Goal: Task Accomplishment & Management: Use online tool/utility

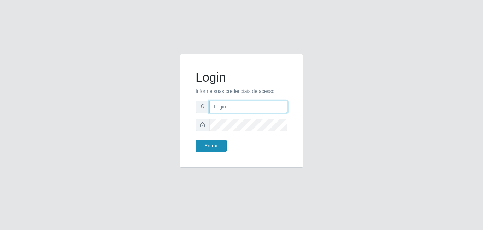
type input "[EMAIL_ADDRESS][DOMAIN_NAME]"
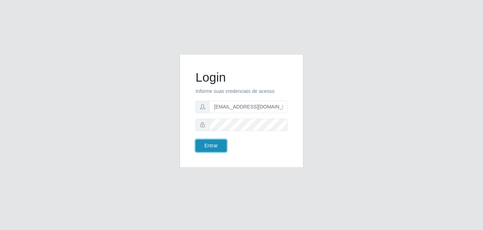
click at [216, 147] on button "Entrar" at bounding box center [210, 146] width 31 height 12
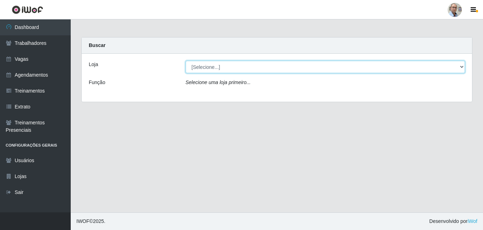
drag, startPoint x: 462, startPoint y: 66, endPoint x: 457, endPoint y: 66, distance: 4.6
click at [462, 66] on select "[Selecione...] Mar Vermelho - Loja 04" at bounding box center [326, 67] width 280 height 12
select select "251"
click at [186, 61] on select "[Selecione...] Mar Vermelho - Loja 04" at bounding box center [326, 67] width 280 height 12
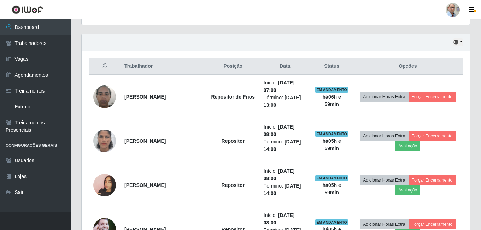
scroll to position [247, 0]
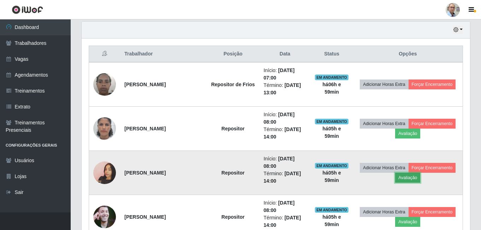
click at [409, 176] on button "Avaliação" at bounding box center [407, 178] width 25 height 10
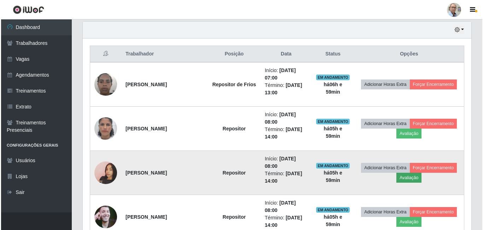
scroll to position [147, 385]
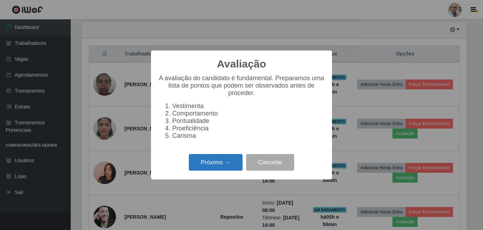
click at [217, 164] on button "Próximo →" at bounding box center [216, 162] width 54 height 17
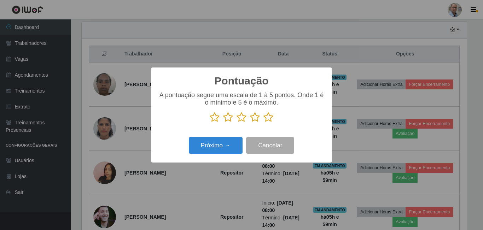
click at [254, 119] on icon at bounding box center [255, 117] width 10 height 11
click at [250, 123] on input "radio" at bounding box center [250, 123] width 0 height 0
click at [228, 145] on button "Próximo →" at bounding box center [216, 145] width 54 height 17
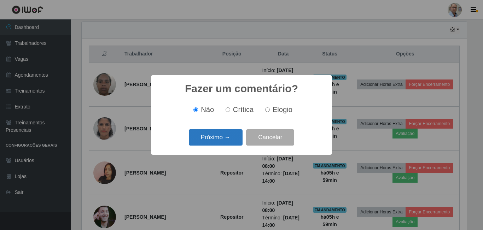
click at [229, 137] on button "Próximo →" at bounding box center [216, 137] width 54 height 17
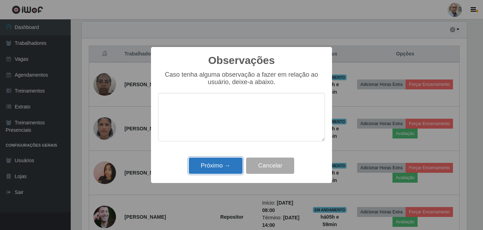
click at [218, 166] on button "Próximo →" at bounding box center [216, 166] width 54 height 17
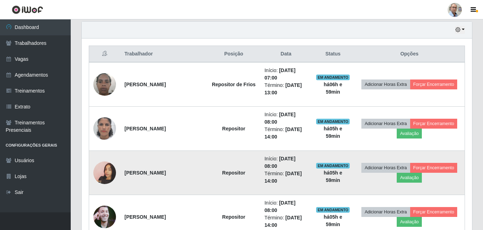
scroll to position [147, 388]
click at [424, 169] on button "Forçar Encerramento" at bounding box center [432, 168] width 47 height 10
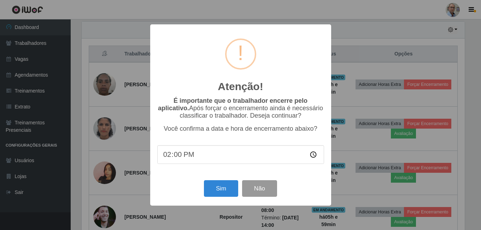
scroll to position [147, 385]
click at [223, 190] on button "Sim" at bounding box center [222, 188] width 34 height 17
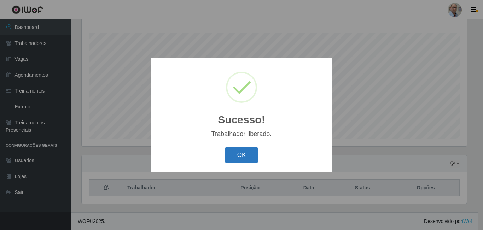
click at [246, 158] on button "OK" at bounding box center [241, 155] width 33 height 17
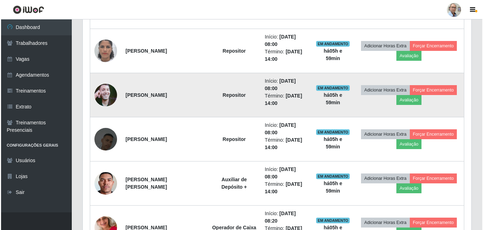
scroll to position [326, 0]
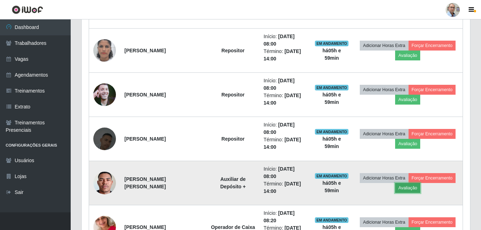
click at [411, 188] on button "Avaliação" at bounding box center [407, 188] width 25 height 10
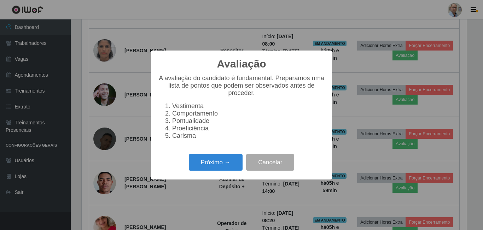
scroll to position [147, 385]
click at [207, 168] on button "Próximo →" at bounding box center [216, 162] width 54 height 17
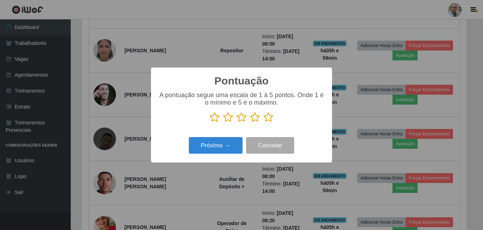
scroll to position [353278, 353040]
click at [257, 121] on icon at bounding box center [255, 117] width 10 height 11
click at [250, 123] on input "radio" at bounding box center [250, 123] width 0 height 0
click at [215, 147] on button "Próximo →" at bounding box center [216, 145] width 54 height 17
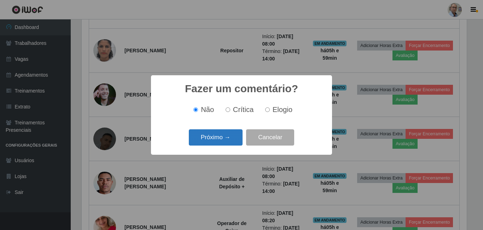
click at [221, 142] on button "Próximo →" at bounding box center [216, 137] width 54 height 17
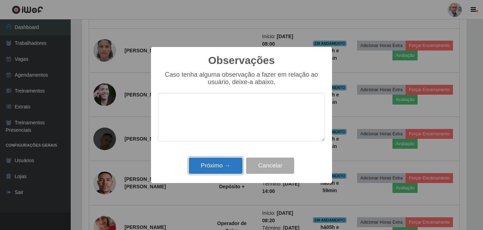
click at [229, 166] on button "Próximo →" at bounding box center [216, 166] width 54 height 17
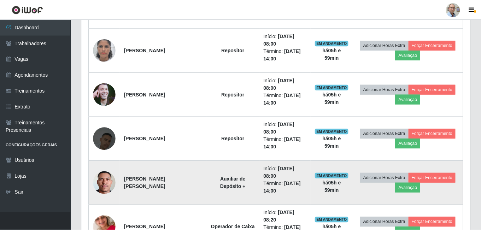
scroll to position [147, 388]
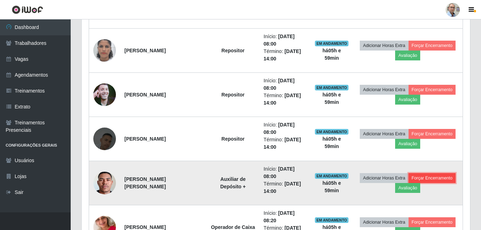
click at [436, 177] on button "Forçar Encerramento" at bounding box center [432, 178] width 47 height 10
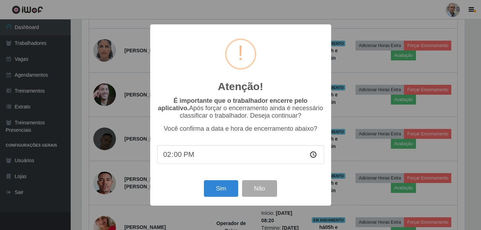
scroll to position [0, 0]
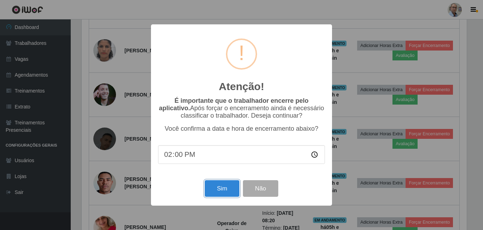
click at [221, 193] on button "Sim" at bounding box center [222, 188] width 34 height 17
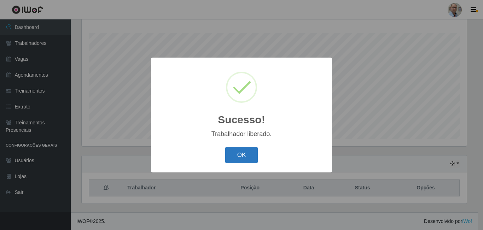
click at [241, 160] on button "OK" at bounding box center [241, 155] width 33 height 17
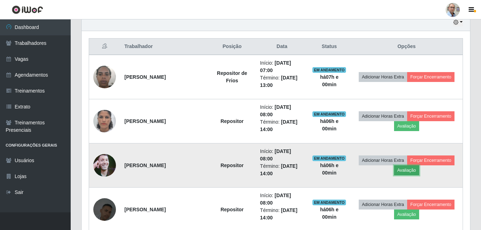
click at [411, 171] on button "Avaliação" at bounding box center [406, 170] width 25 height 10
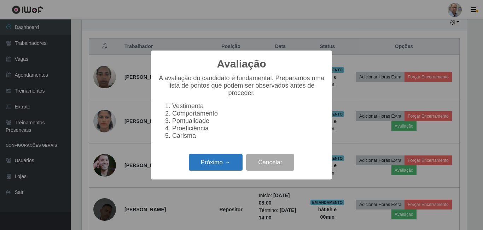
click at [228, 169] on button "Próximo →" at bounding box center [216, 162] width 54 height 17
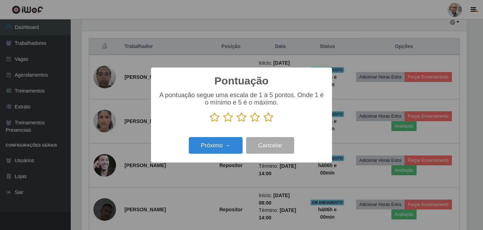
click at [253, 121] on icon at bounding box center [255, 117] width 10 height 11
click at [250, 123] on input "radio" at bounding box center [250, 123] width 0 height 0
click at [234, 142] on button "Próximo →" at bounding box center [216, 145] width 54 height 17
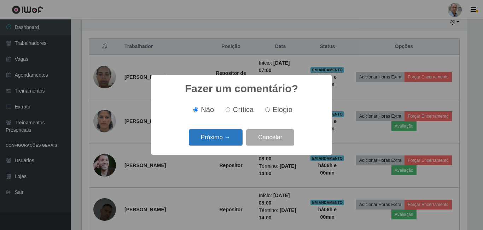
click at [228, 139] on button "Próximo →" at bounding box center [216, 137] width 54 height 17
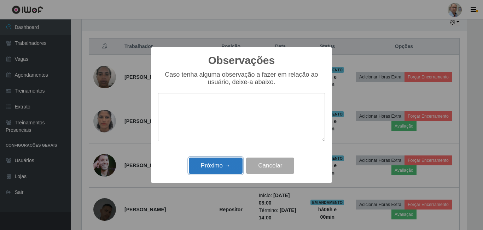
click at [228, 169] on button "Próximo →" at bounding box center [216, 166] width 54 height 17
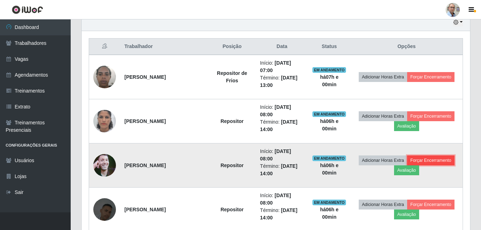
click at [429, 161] on button "Forçar Encerramento" at bounding box center [430, 161] width 47 height 10
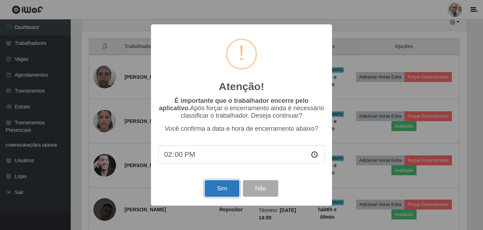
click at [225, 189] on button "Sim" at bounding box center [222, 188] width 34 height 17
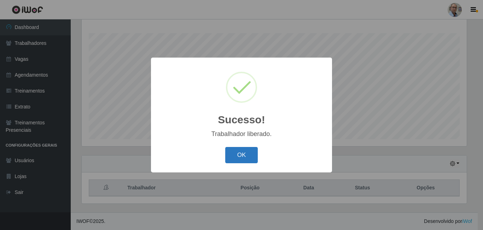
click at [242, 155] on button "OK" at bounding box center [241, 155] width 33 height 17
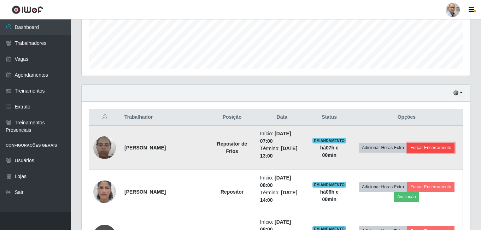
click at [432, 148] on button "Forçar Encerramento" at bounding box center [430, 148] width 47 height 10
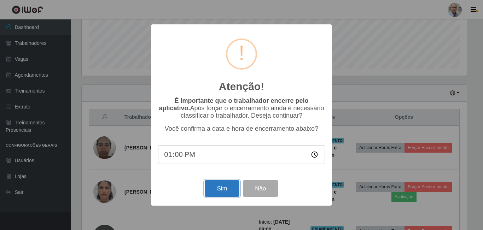
click at [220, 196] on button "Sim" at bounding box center [222, 188] width 34 height 17
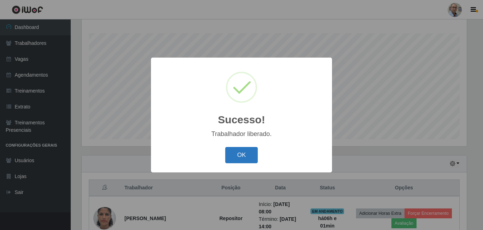
click at [240, 162] on button "OK" at bounding box center [241, 155] width 33 height 17
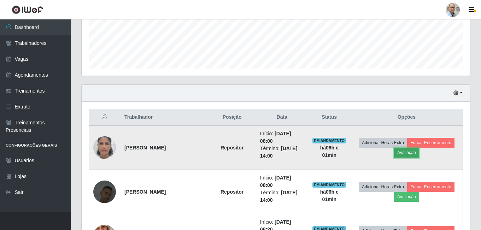
click at [415, 152] on button "Avaliação" at bounding box center [406, 153] width 25 height 10
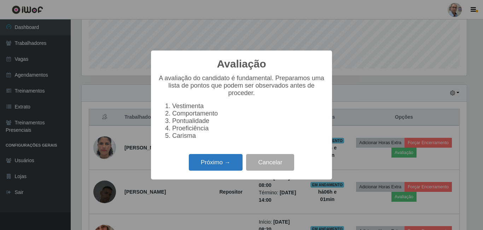
click at [219, 167] on button "Próximo →" at bounding box center [216, 162] width 54 height 17
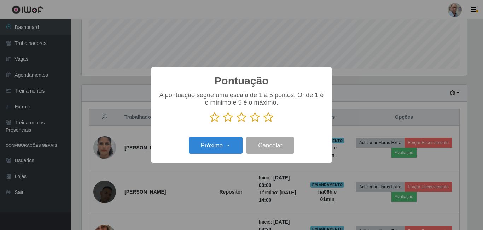
click at [265, 117] on icon at bounding box center [268, 117] width 10 height 11
click at [263, 123] on input "radio" at bounding box center [263, 123] width 0 height 0
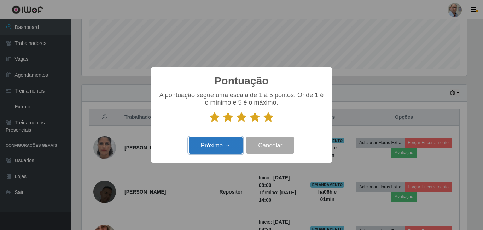
click at [222, 149] on button "Próximo →" at bounding box center [216, 145] width 54 height 17
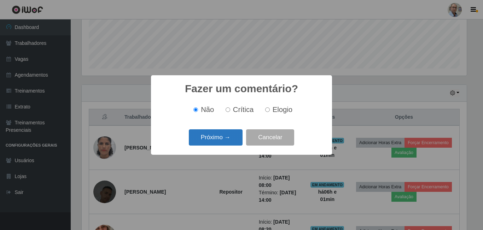
click at [225, 139] on button "Próximo →" at bounding box center [216, 137] width 54 height 17
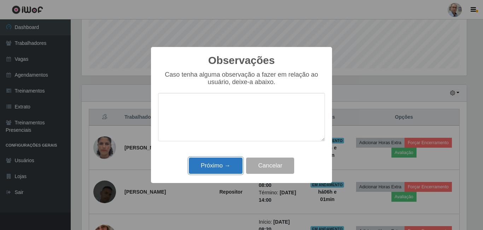
click at [220, 168] on button "Próximo →" at bounding box center [216, 166] width 54 height 17
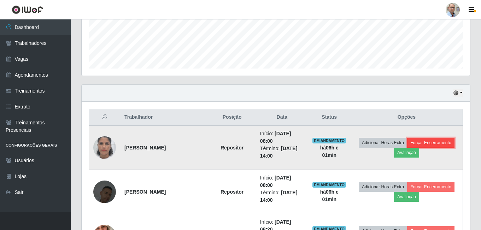
click at [433, 140] on button "Forçar Encerramento" at bounding box center [430, 143] width 47 height 10
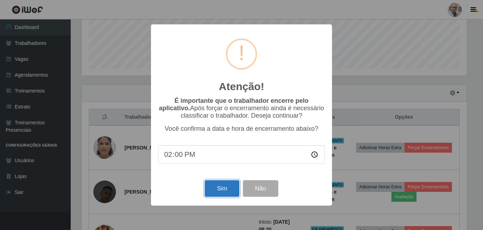
click at [217, 187] on button "Sim" at bounding box center [222, 188] width 34 height 17
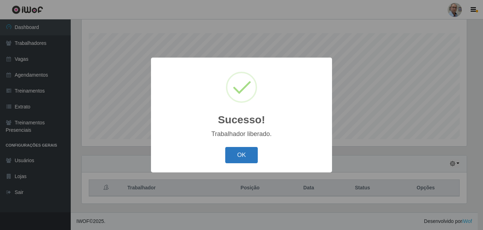
click at [236, 154] on button "OK" at bounding box center [241, 155] width 33 height 17
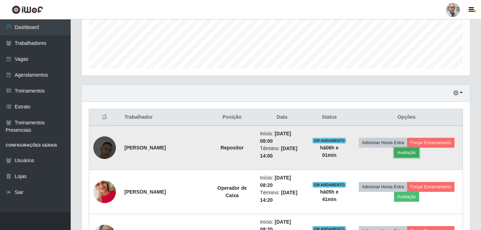
click at [405, 154] on button "Avaliação" at bounding box center [406, 153] width 25 height 10
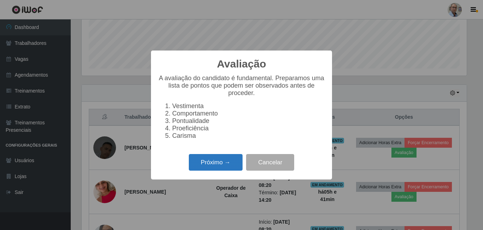
click at [212, 165] on button "Próximo →" at bounding box center [216, 162] width 54 height 17
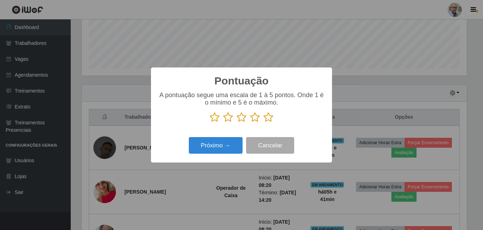
click at [242, 120] on icon at bounding box center [241, 117] width 10 height 11
click at [236, 123] on input "radio" at bounding box center [236, 123] width 0 height 0
click at [227, 154] on button "Próximo →" at bounding box center [216, 145] width 54 height 17
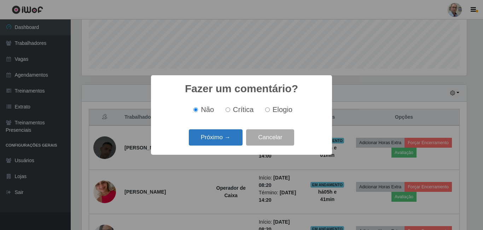
click at [224, 144] on button "Próximo →" at bounding box center [216, 137] width 54 height 17
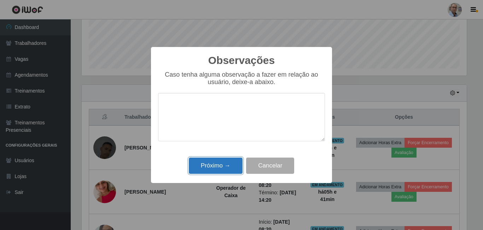
click at [215, 163] on button "Próximo →" at bounding box center [216, 166] width 54 height 17
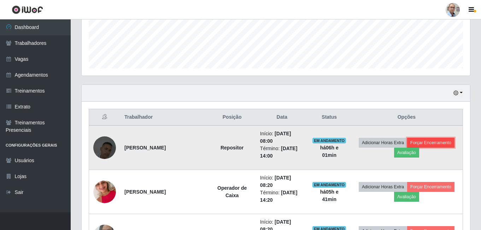
click at [432, 145] on button "Forçar Encerramento" at bounding box center [430, 143] width 47 height 10
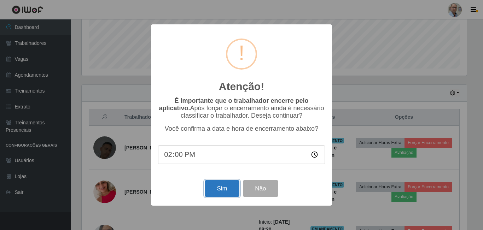
click at [228, 190] on button "Sim" at bounding box center [222, 188] width 34 height 17
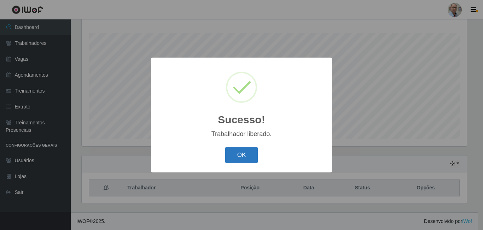
click at [236, 154] on button "OK" at bounding box center [241, 155] width 33 height 17
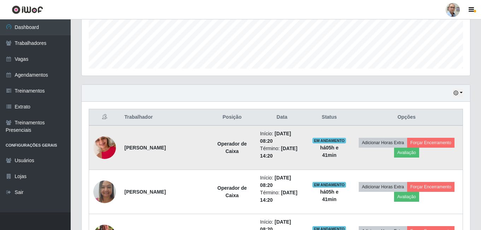
click at [104, 148] on img at bounding box center [104, 148] width 23 height 40
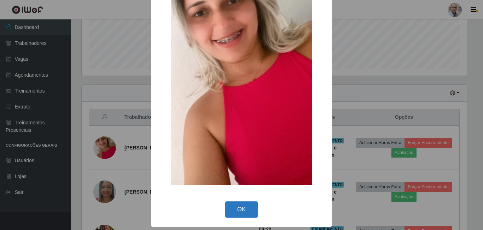
click at [240, 212] on button "OK" at bounding box center [241, 209] width 33 height 17
